Goal: Find specific page/section: Find specific page/section

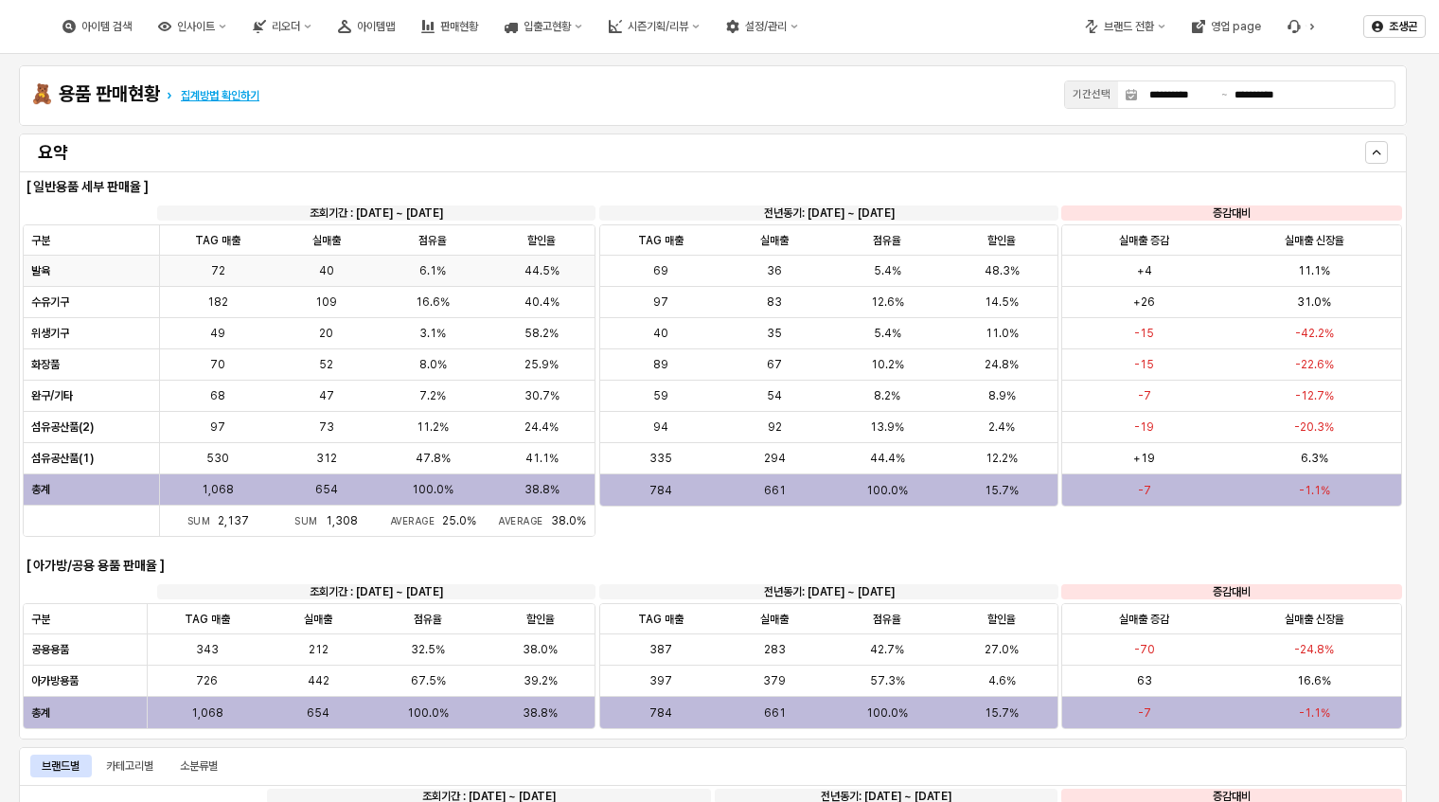
click at [47, 274] on strong "발육" at bounding box center [40, 270] width 19 height 13
click at [28, 275] on div "발육" at bounding box center [92, 271] width 136 height 31
click at [97, 275] on div "발육" at bounding box center [92, 271] width 136 height 31
